Goal: Information Seeking & Learning: Learn about a topic

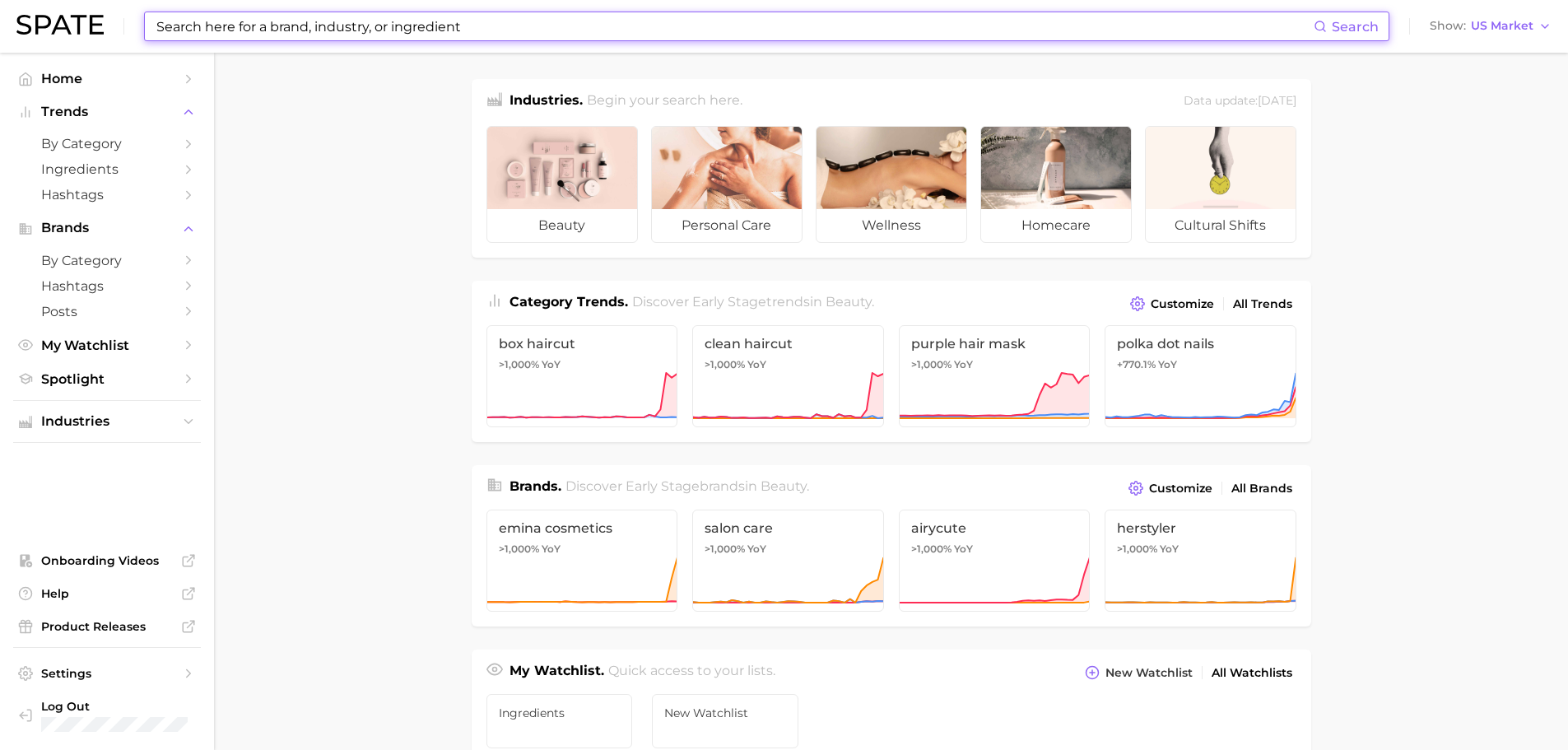
click at [567, 22] on input at bounding box center [734, 26] width 1159 height 28
click at [555, 27] on input at bounding box center [734, 26] width 1159 height 28
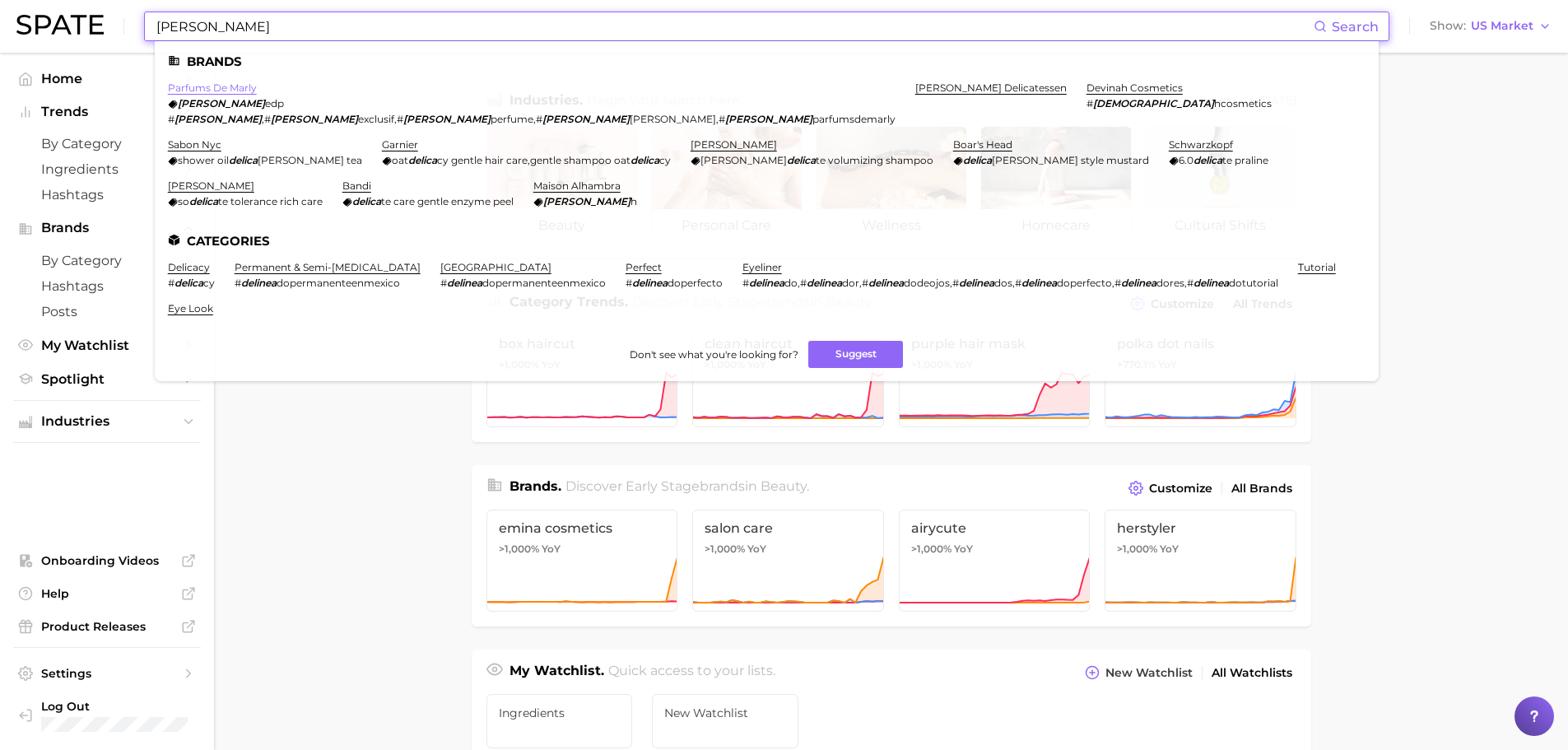
type input "[PERSON_NAME]"
click at [233, 85] on link "parfums de marly" at bounding box center [212, 87] width 88 height 12
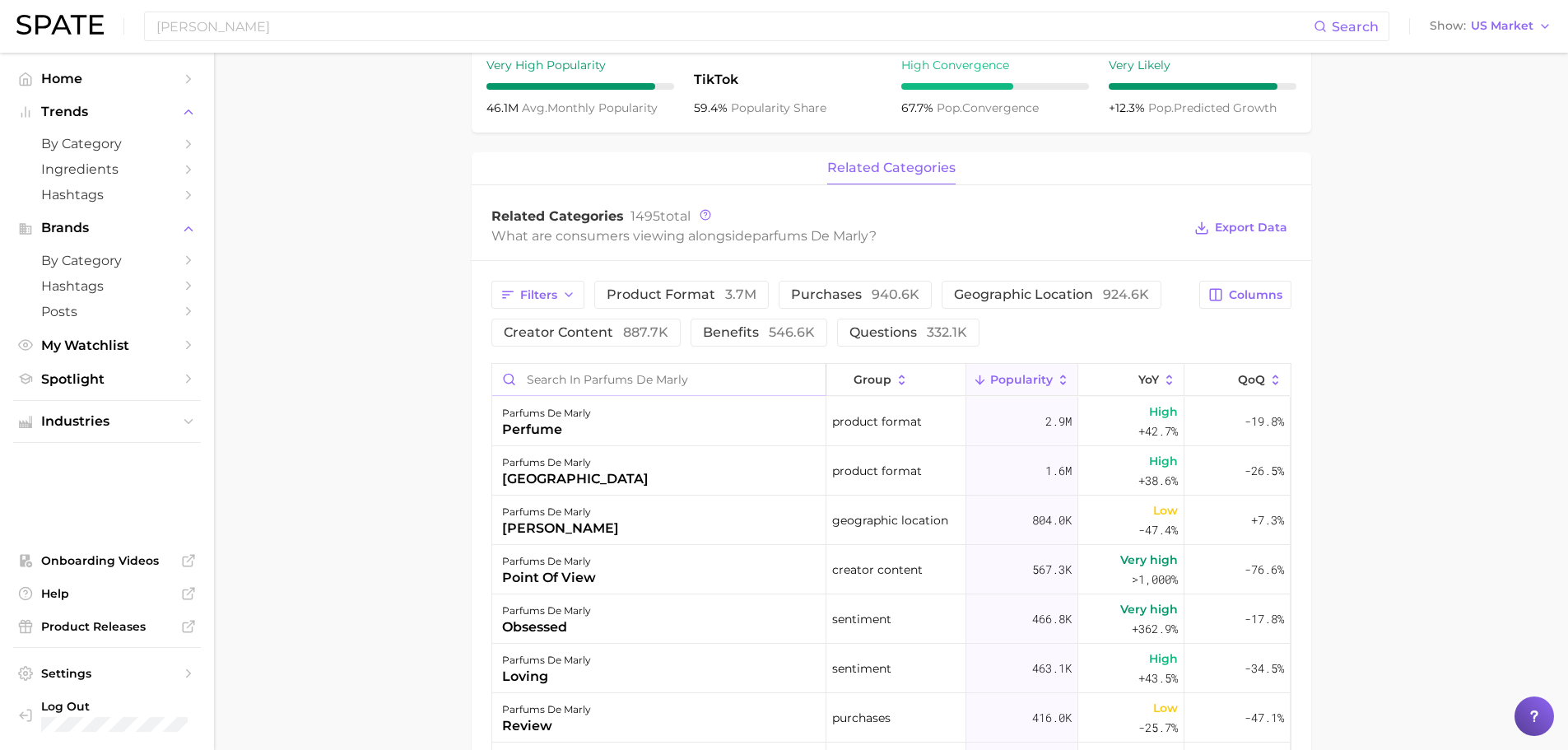
click at [700, 390] on input "Search in parfums de marly" at bounding box center [659, 379] width 334 height 31
type input "[PERSON_NAME]"
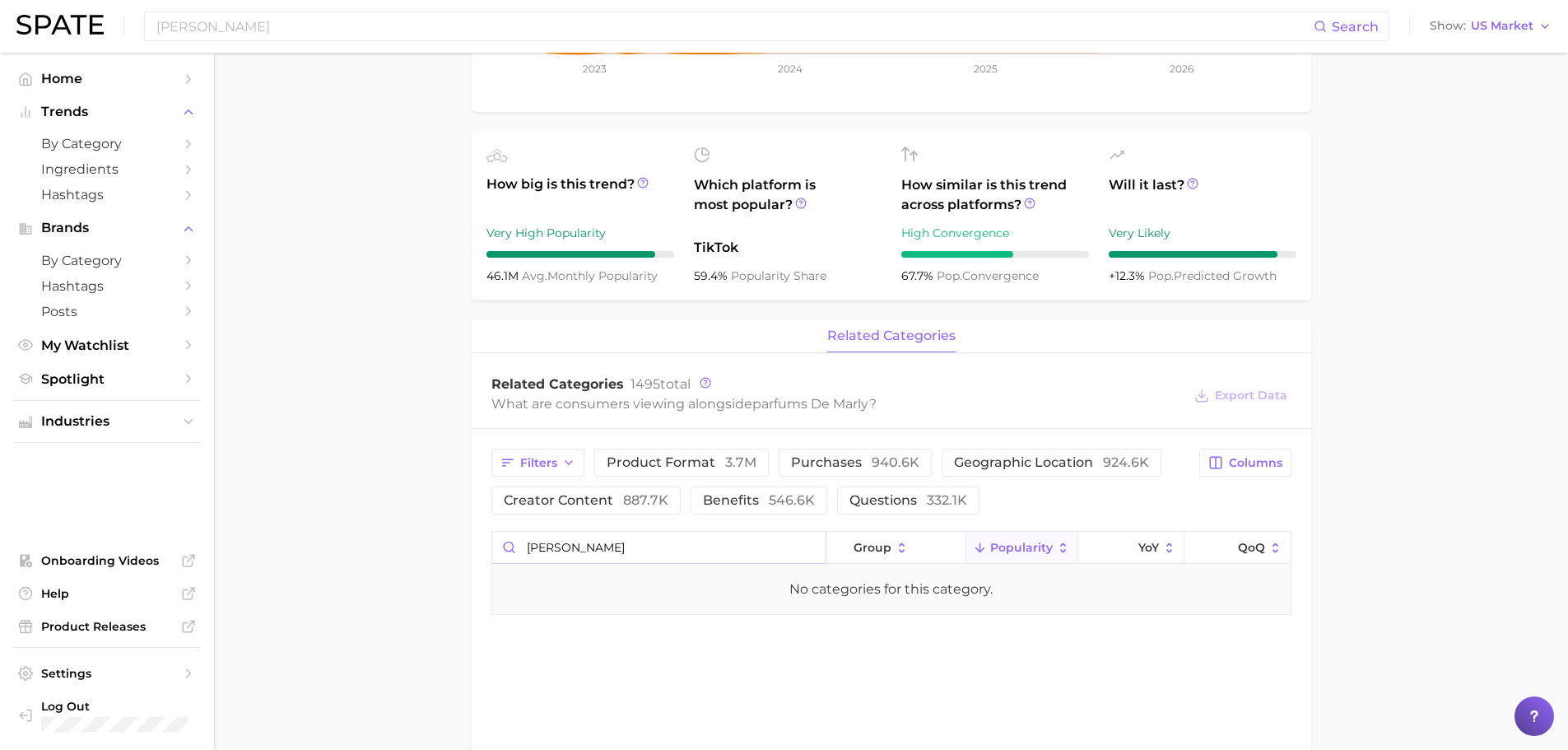
scroll to position [412, 0]
click at [804, 542] on input "[PERSON_NAME]" at bounding box center [659, 544] width 334 height 31
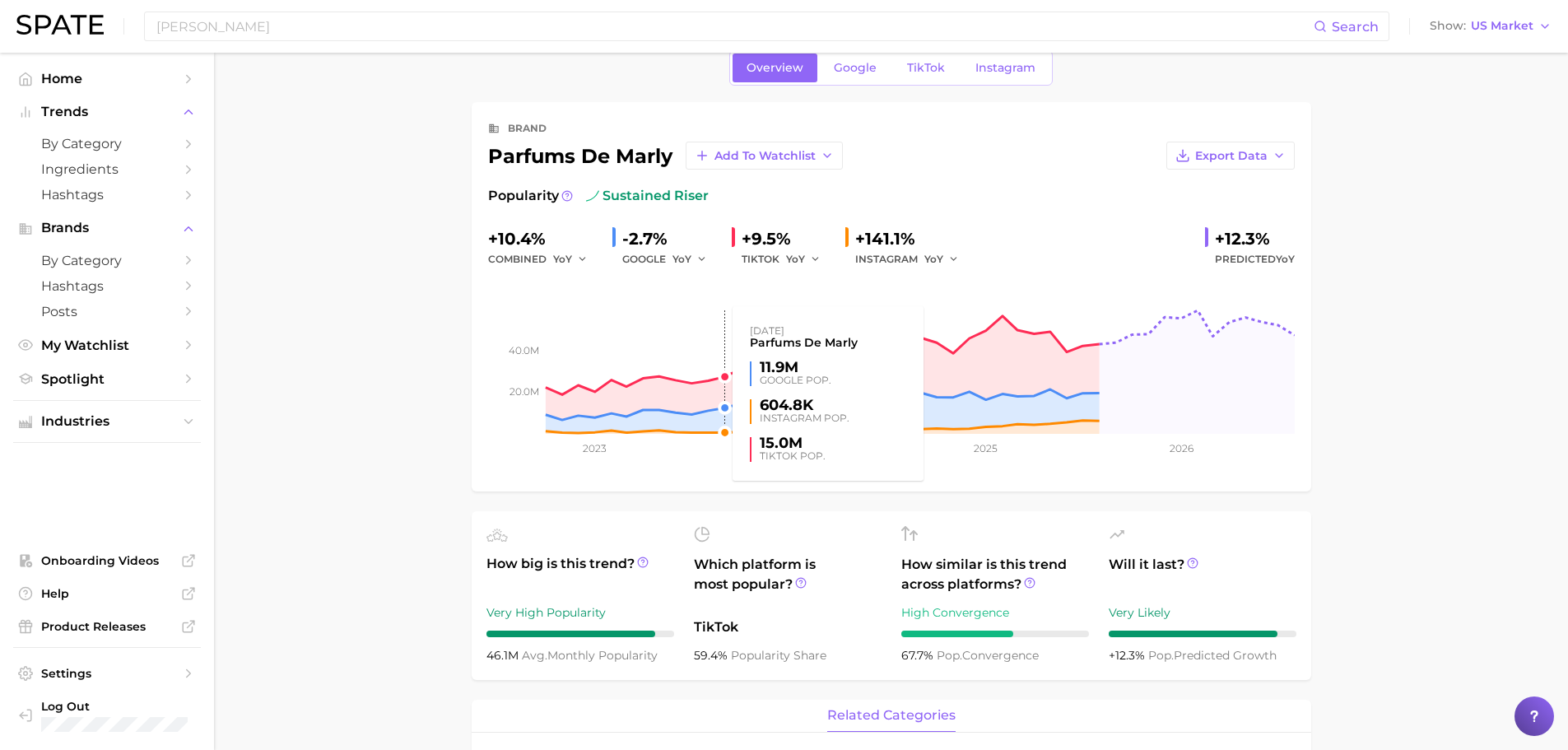
scroll to position [0, 0]
